Goal: Check status

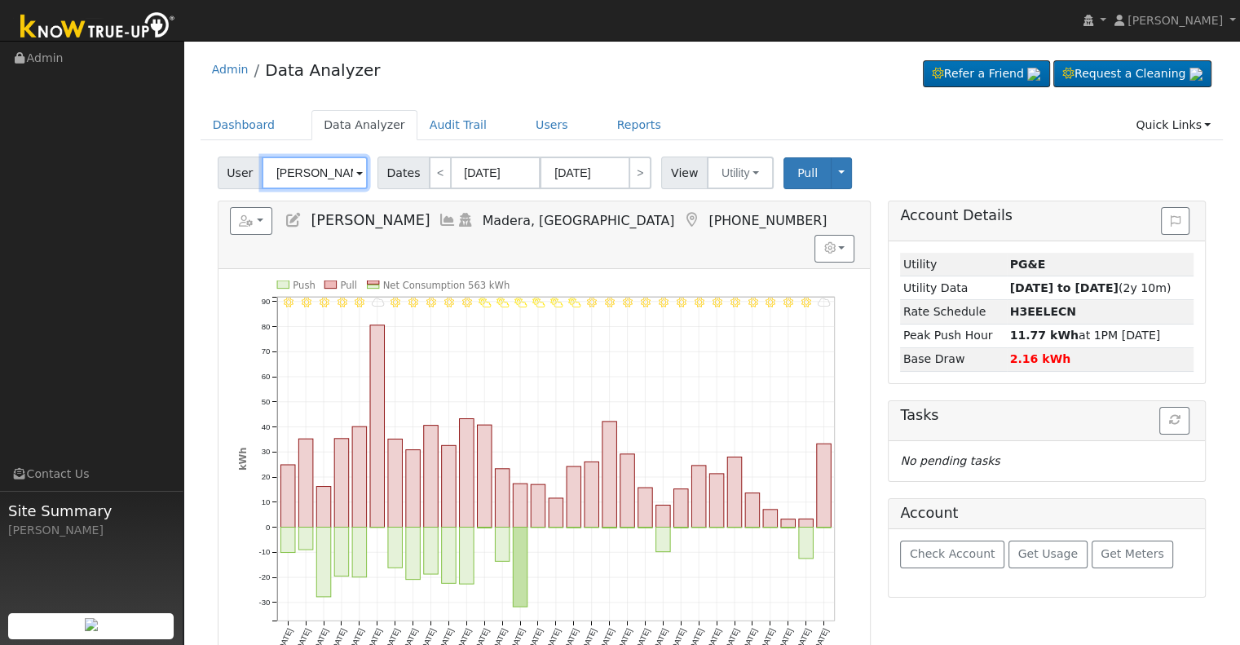
click at [329, 167] on input "[PERSON_NAME]" at bounding box center [315, 173] width 106 height 33
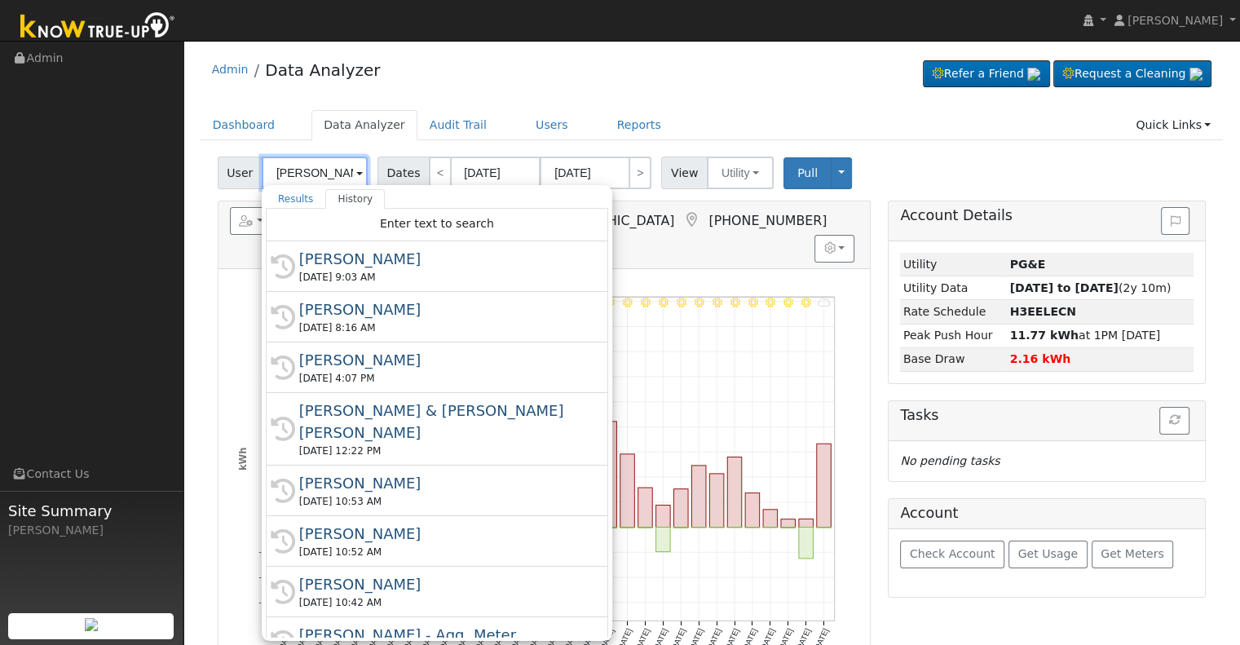
type input "M"
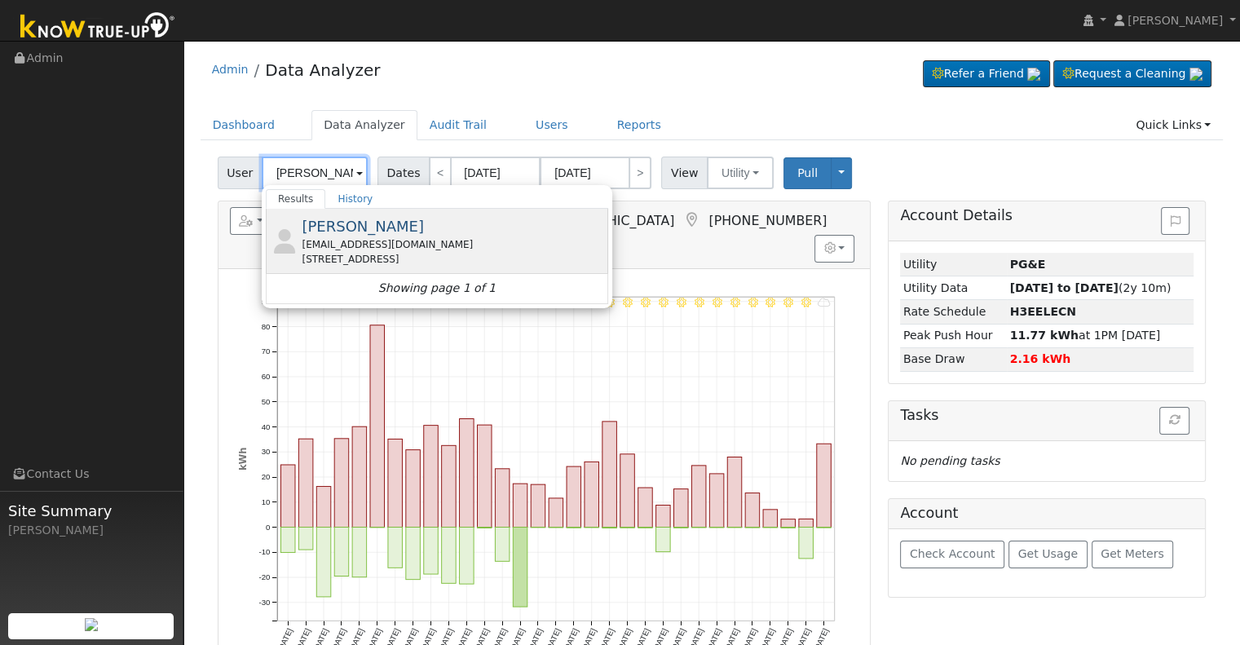
type input "[PERSON_NAME]"
click at [365, 223] on div "[PERSON_NAME] [EMAIL_ADDRESS][DOMAIN_NAME] [STREET_ADDRESS]" at bounding box center [453, 240] width 303 height 51
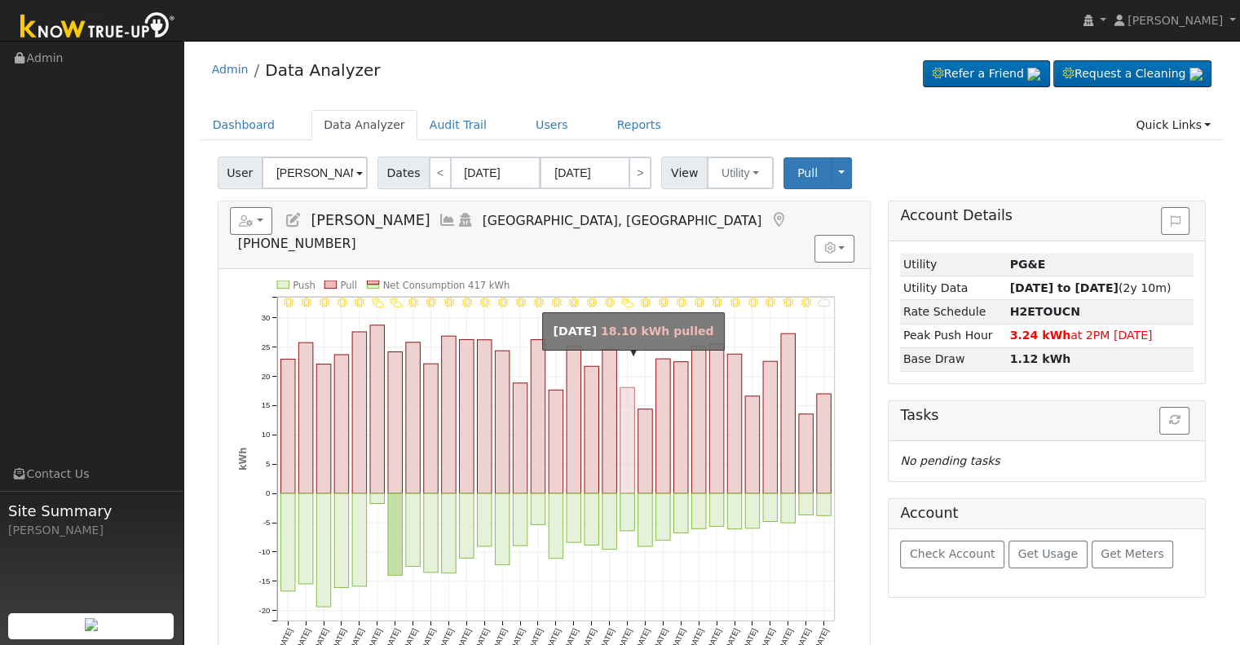
click at [626, 387] on rect "onclick=""" at bounding box center [628, 440] width 15 height 106
type input "[DATE]"
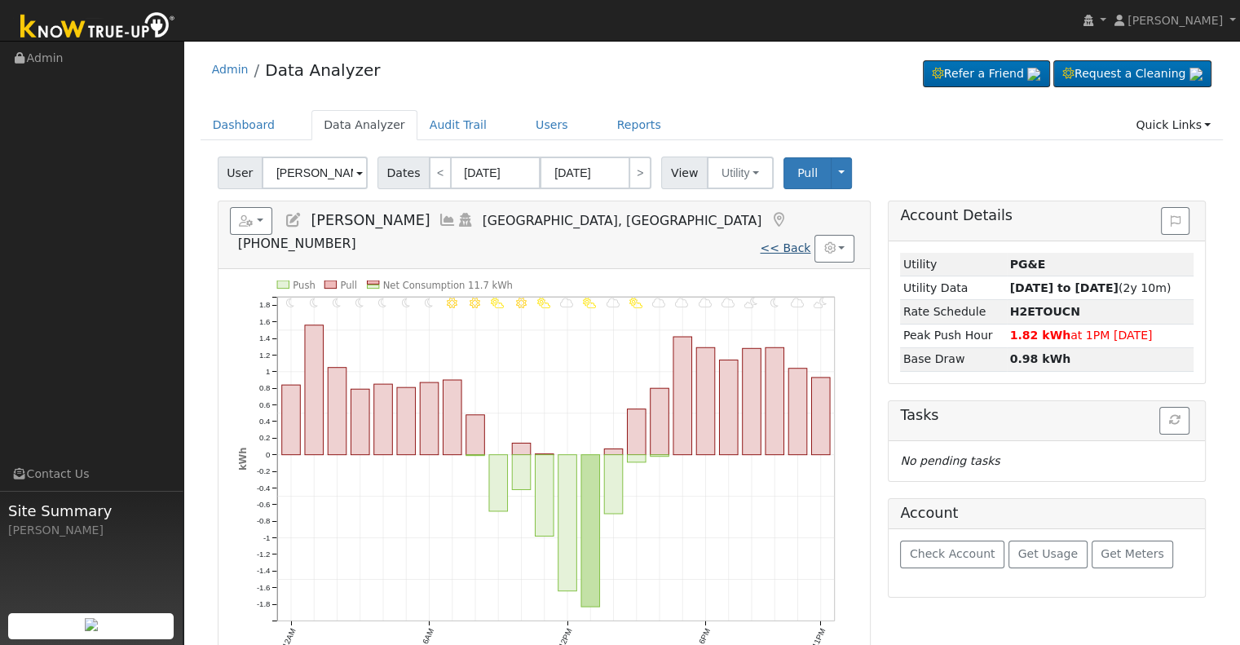
click at [802, 241] on link "<< Back" at bounding box center [785, 247] width 51 height 13
type input "[DATE]"
